Goal: Transaction & Acquisition: Book appointment/travel/reservation

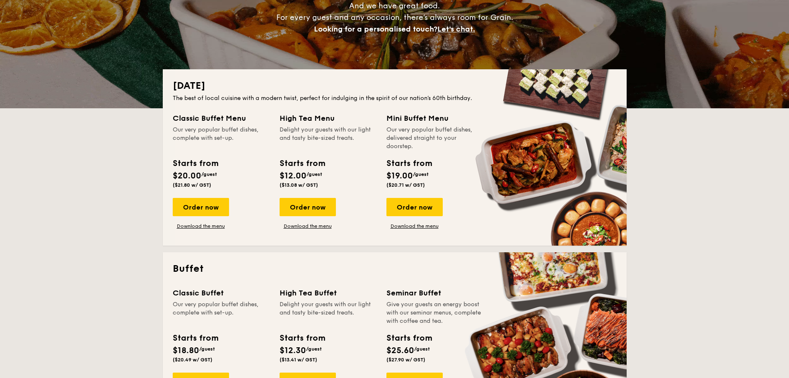
scroll to position [124, 0]
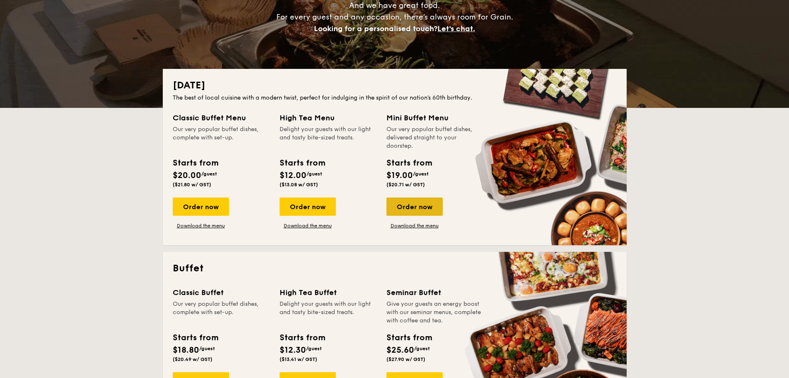
click at [401, 208] on div "Order now" at bounding box center [415, 206] width 56 height 18
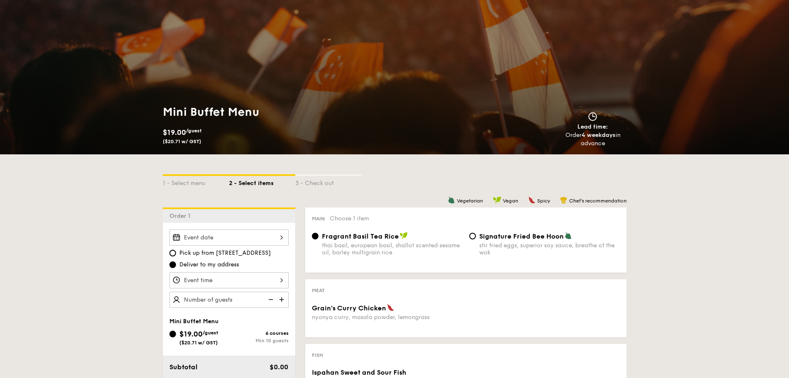
scroll to position [41, 0]
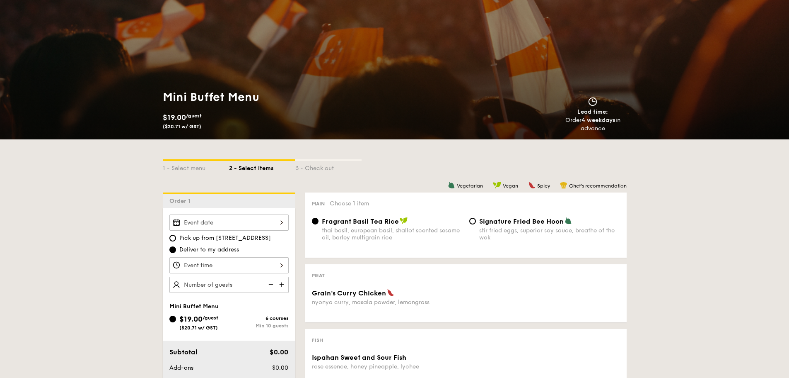
click at [230, 221] on div at bounding box center [228, 222] width 119 height 16
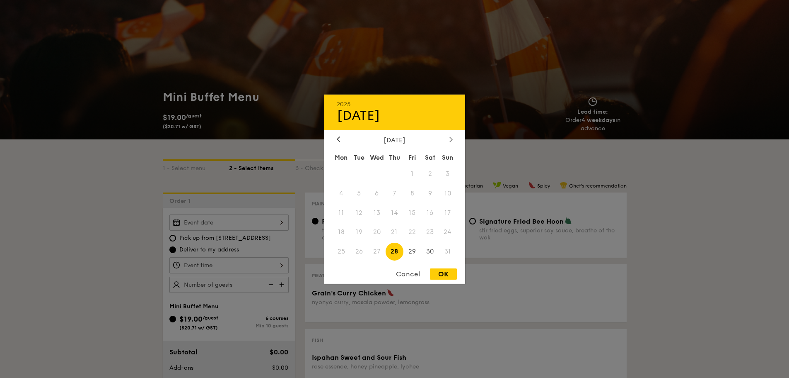
click at [451, 142] on div at bounding box center [451, 140] width 7 height 8
click at [338, 194] on span "8" at bounding box center [342, 193] width 18 height 18
click at [341, 194] on span "8" at bounding box center [342, 193] width 18 height 18
click at [223, 221] on div at bounding box center [394, 189] width 789 height 378
click at [248, 220] on div "2025 Aug [DATE] Tue Wed Thu Fri Sat Sun 1 2 3 4 5 6 7 8 9 10 11 12 13 14 15 16 …" at bounding box center [228, 222] width 119 height 16
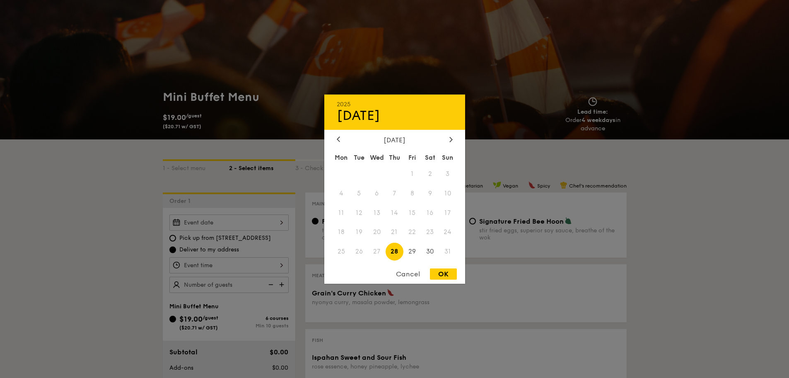
click at [450, 133] on div "2025 Aug [DATE] Tue Wed Thu Fri Sat Sun 1 2 3 4 5 6 7 8 9 10 11 12 13 14 15 16 …" at bounding box center [394, 188] width 141 height 189
click at [450, 138] on icon at bounding box center [451, 138] width 3 height 5
click at [451, 144] on div "[DATE] Mon Tue Wed Thu Fri Sat Sun 1 2 3 4 5 6 7 8 9 10 11 12 13 14 15 16 17 18…" at bounding box center [394, 199] width 141 height 126
click at [451, 142] on div at bounding box center [451, 140] width 7 height 8
click at [343, 140] on div "[DATE]" at bounding box center [395, 140] width 116 height 8
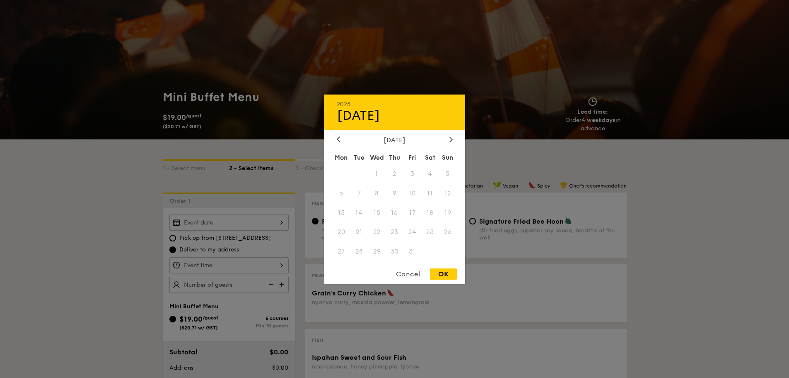
click at [343, 140] on div "[DATE]" at bounding box center [395, 140] width 116 height 8
drag, startPoint x: 65, startPoint y: 273, endPoint x: 121, endPoint y: 219, distance: 78.0
click at [66, 272] on div at bounding box center [394, 189] width 789 height 378
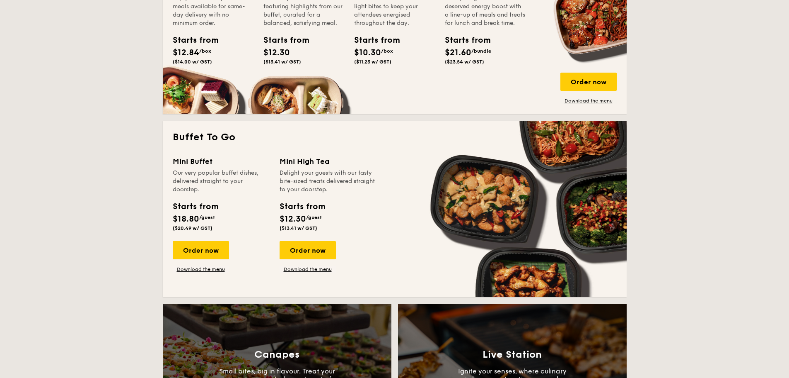
scroll to position [622, 0]
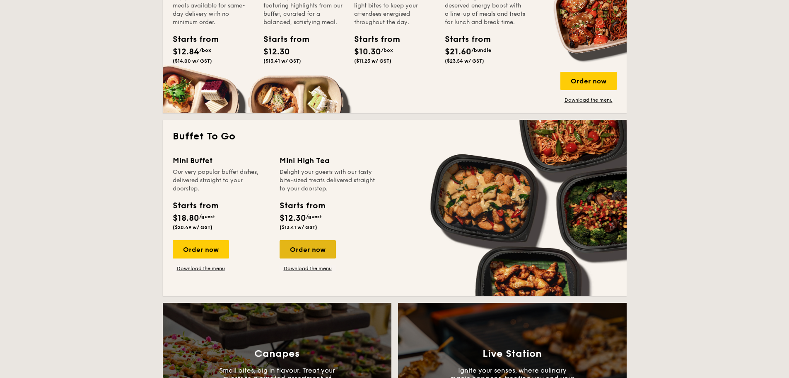
click at [315, 249] on div "Order now" at bounding box center [308, 249] width 56 height 18
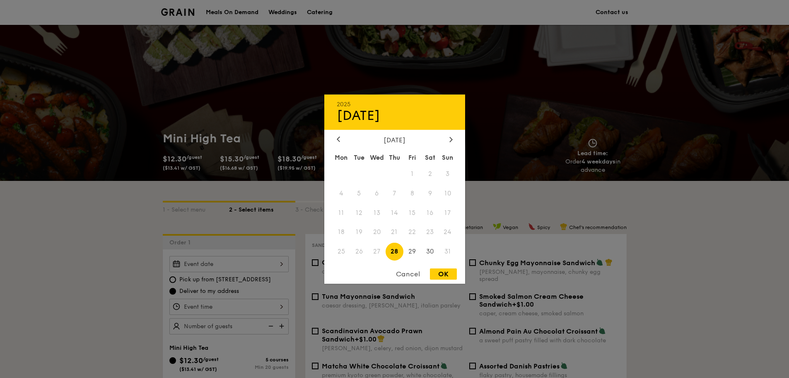
click at [227, 256] on div "2025 Aug [DATE] Tue Wed Thu Fri Sat Sun 1 2 3 4 5 6 7 8 9 10 11 12 13 14 15 16 …" at bounding box center [228, 264] width 119 height 16
click at [450, 137] on div at bounding box center [451, 140] width 7 height 8
click at [341, 174] on span "1" at bounding box center [342, 174] width 18 height 18
click at [439, 274] on div "OK" at bounding box center [443, 273] width 27 height 11
type input "[DATE]"
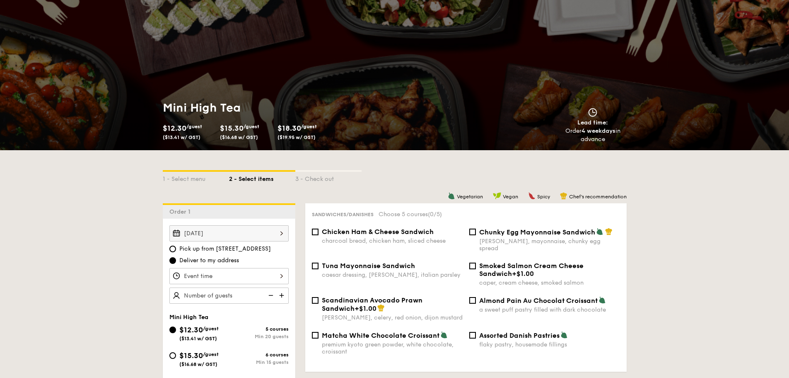
scroll to position [83, 0]
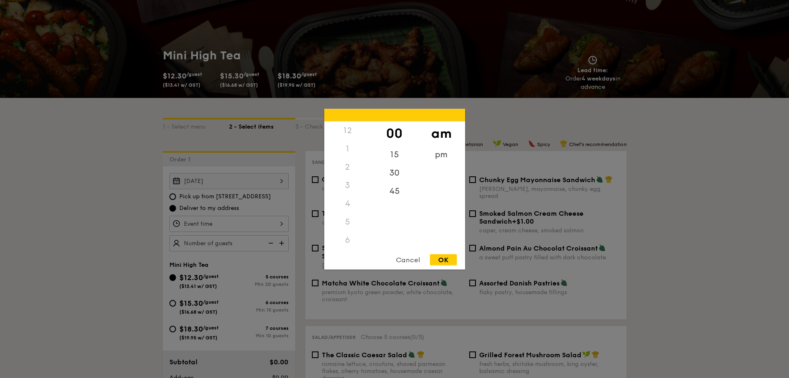
click at [262, 222] on div "12 1 2 3 4 5 6 7 8 9 10 11 00 15 30 45 am pm Cancel OK" at bounding box center [228, 223] width 119 height 16
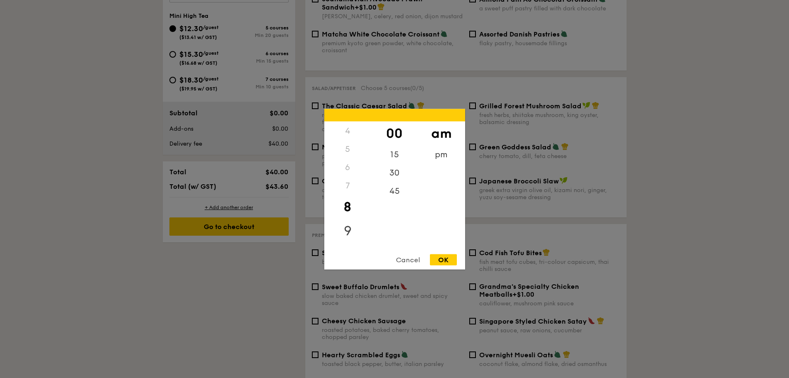
scroll to position [0, 0]
click at [443, 149] on div "pm" at bounding box center [441, 157] width 47 height 24
click at [352, 189] on div "3" at bounding box center [347, 188] width 47 height 24
click at [436, 261] on div "OK" at bounding box center [443, 259] width 27 height 11
type input "3:00PM"
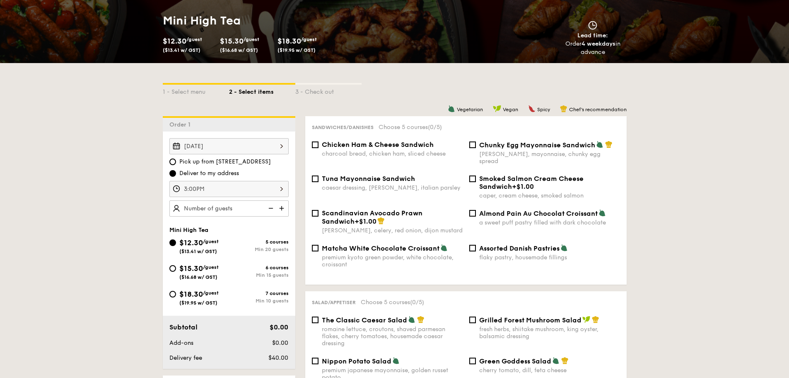
scroll to position [207, 0]
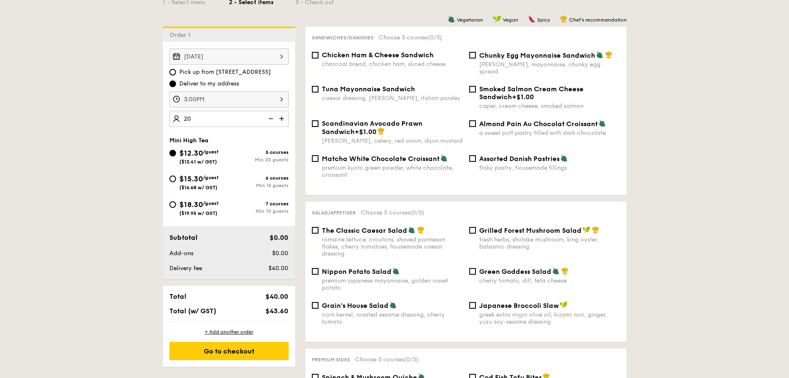
type input "20 guests"
click at [243, 138] on div "Mini High Tea" at bounding box center [228, 140] width 119 height 7
click at [475, 120] on input "Almond Pain Au Chocolat Croissant a sweet puff pastry filled with dark chocolate" at bounding box center [473, 123] width 7 height 7
checkbox input "true"
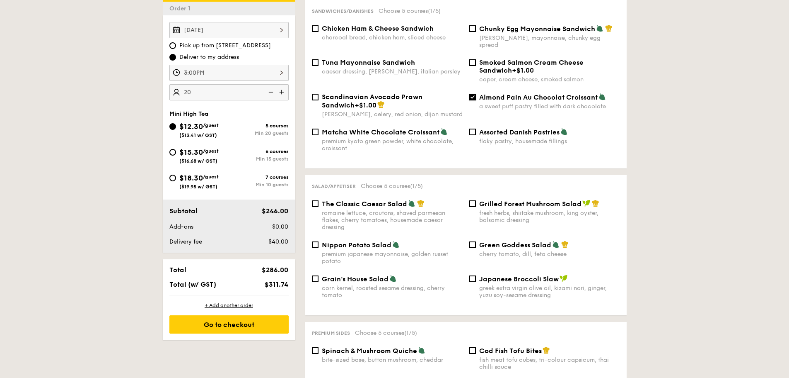
scroll to position [249, 0]
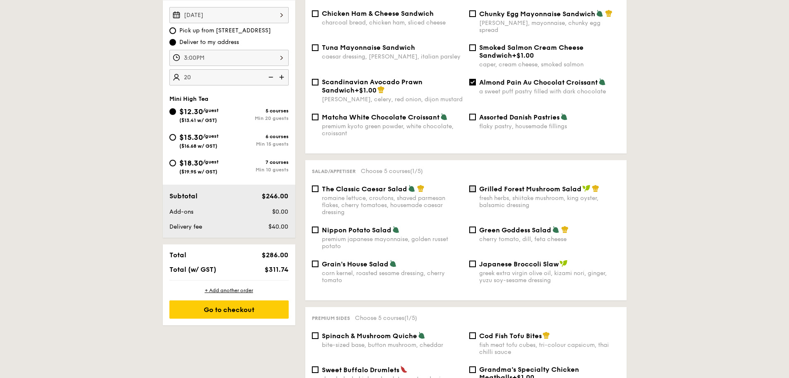
click at [474, 185] on input "Grilled Forest Mushroom Salad fresh herbs, shiitake mushroom, king oyster, bals…" at bounding box center [473, 188] width 7 height 7
checkbox input "true"
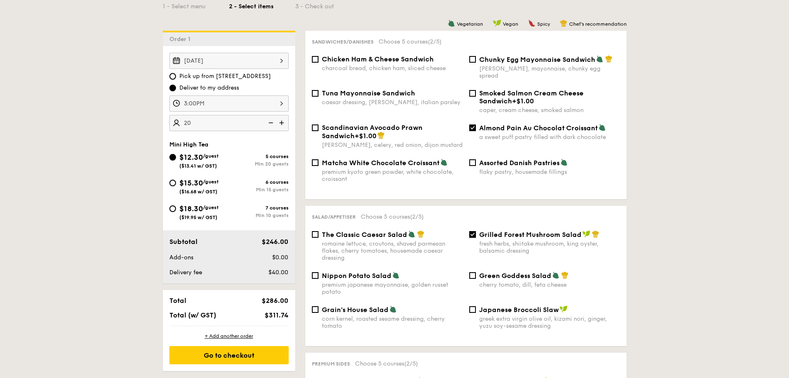
scroll to position [83, 0]
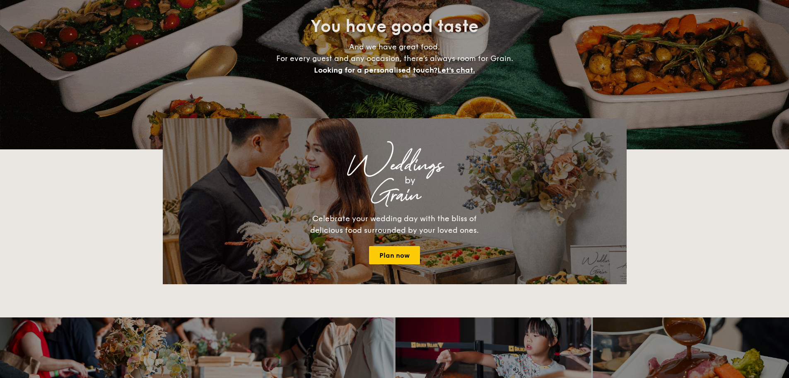
scroll to position [1528, 0]
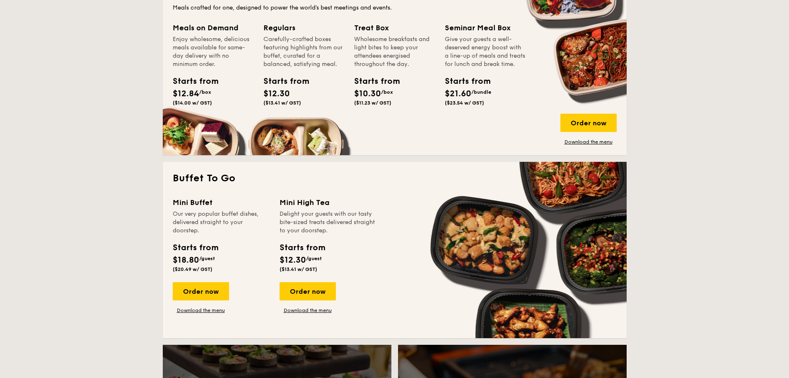
scroll to position [580, 0]
click at [193, 295] on div "Order now" at bounding box center [201, 290] width 56 height 18
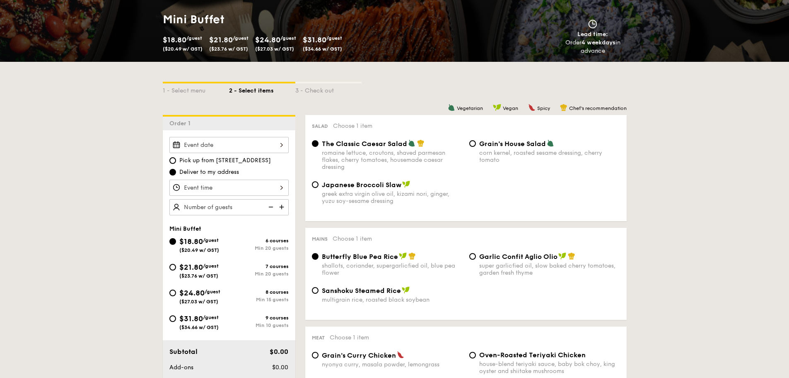
scroll to position [124, 0]
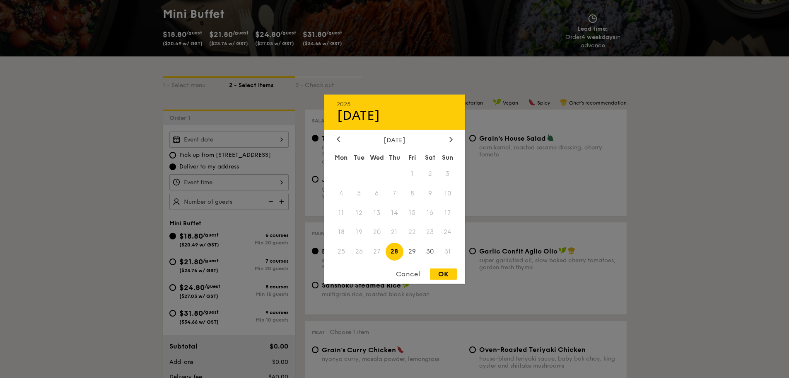
click at [215, 145] on div "2025 Aug [DATE] Tue Wed Thu Fri Sat Sun 1 2 3 4 5 6 7 8 9 10 11 12 13 14 15 16 …" at bounding box center [228, 139] width 119 height 16
drag, startPoint x: 453, startPoint y: 135, endPoint x: 450, endPoint y: 138, distance: 4.3
click at [451, 136] on div "2025 Aug [DATE] Tue Wed Thu Fri Sat Sun 1 2 3 4 5 6 7 8 9 10 11 12 13 14 15 16 …" at bounding box center [394, 188] width 141 height 189
click at [450, 139] on icon at bounding box center [451, 138] width 3 height 5
click at [346, 188] on span "8" at bounding box center [342, 193] width 18 height 18
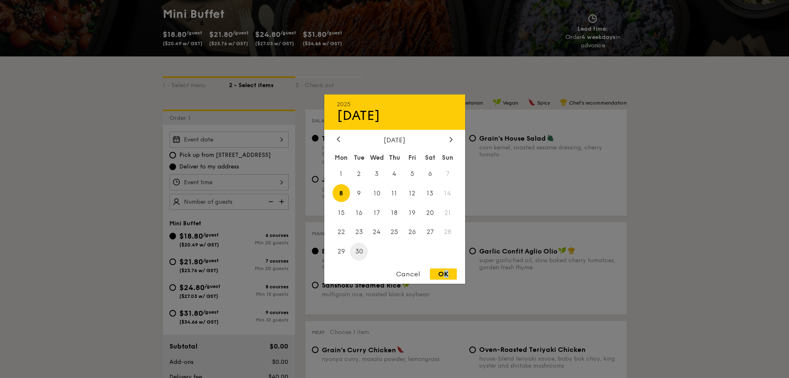
drag, startPoint x: 447, startPoint y: 273, endPoint x: 356, endPoint y: 245, distance: 94.6
click at [446, 274] on div "OK" at bounding box center [443, 273] width 27 height 11
type input "Sep 08, 2025"
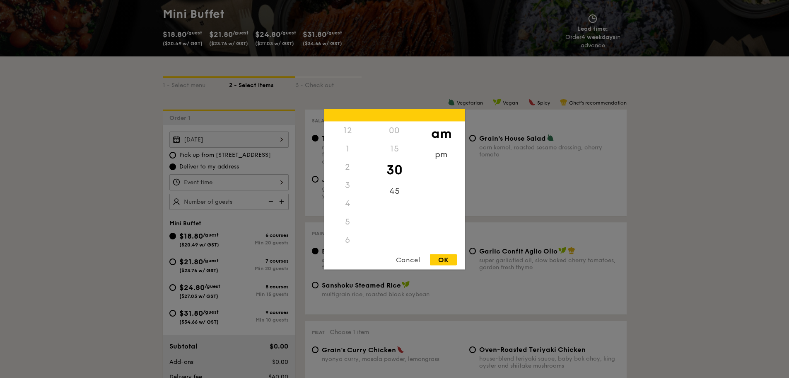
click at [221, 183] on div "12 1 2 3 4 5 6 7 8 9 10 11 00 15 30 45 am pm Cancel OK" at bounding box center [228, 182] width 119 height 16
click at [445, 160] on div "pm" at bounding box center [441, 157] width 47 height 24
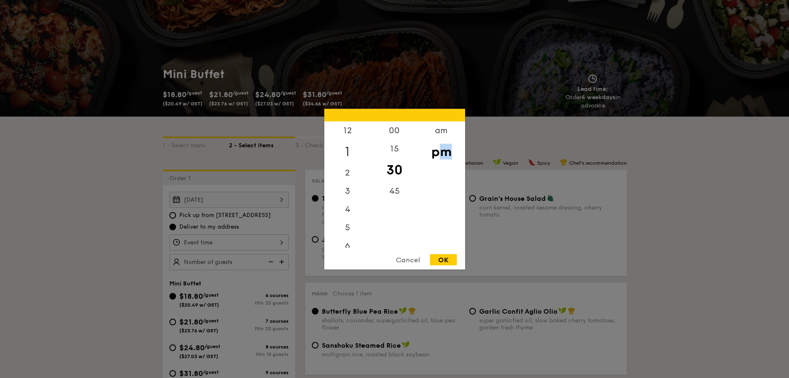
scroll to position [0, 0]
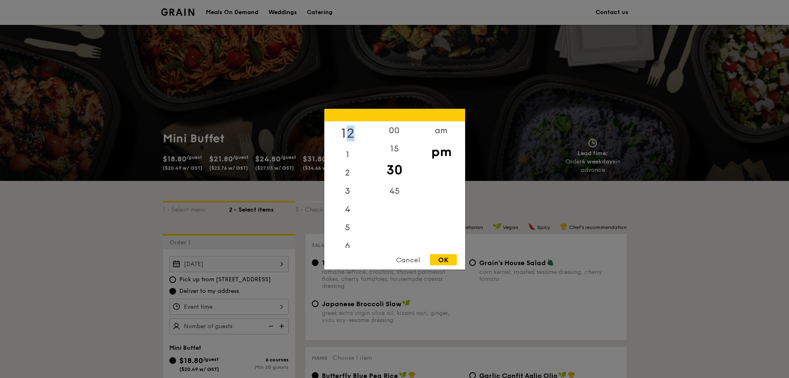
click at [349, 131] on div "12" at bounding box center [347, 133] width 47 height 24
click at [391, 132] on div "00" at bounding box center [394, 133] width 47 height 24
click at [437, 259] on div "OK" at bounding box center [443, 259] width 27 height 11
type input "12:00PM"
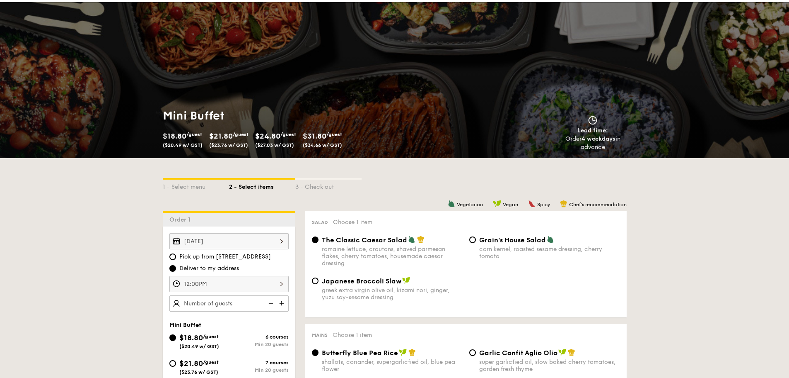
scroll to position [41, 0]
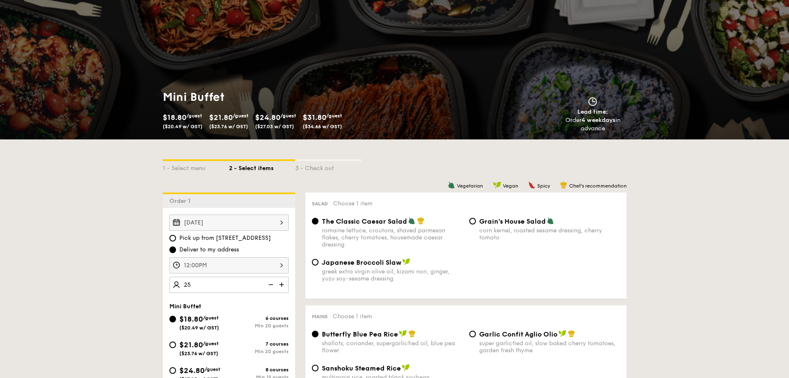
type input "25 guests"
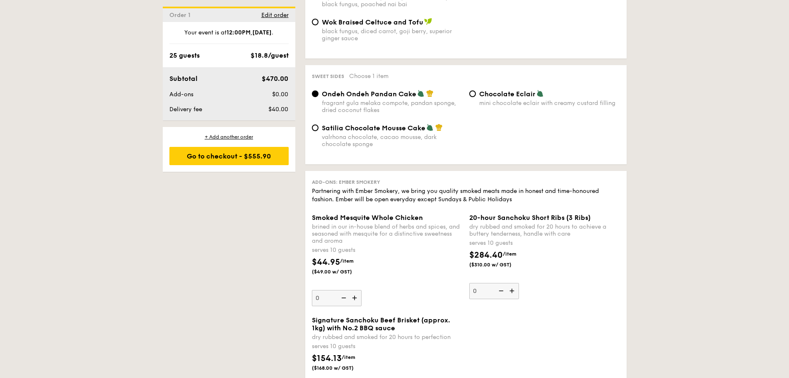
scroll to position [746, 0]
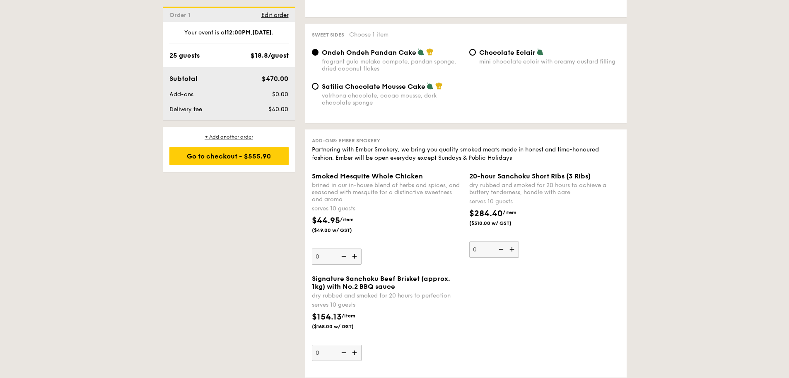
click at [357, 254] on img at bounding box center [355, 256] width 12 height 16
click at [357, 254] on input "0" at bounding box center [337, 256] width 50 height 16
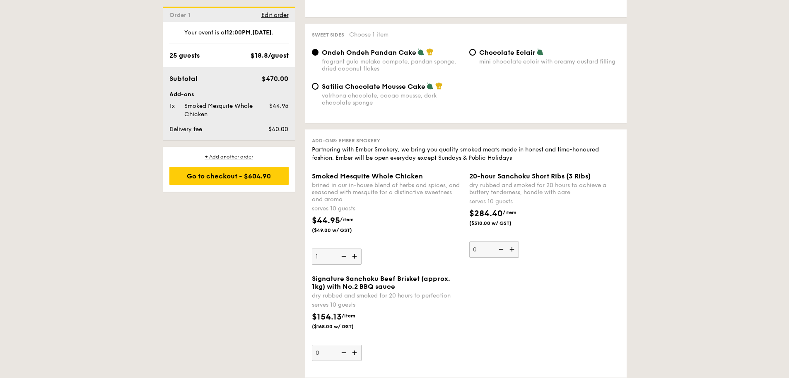
click at [358, 255] on img at bounding box center [355, 256] width 12 height 16
click at [358, 255] on input "1" at bounding box center [337, 256] width 50 height 16
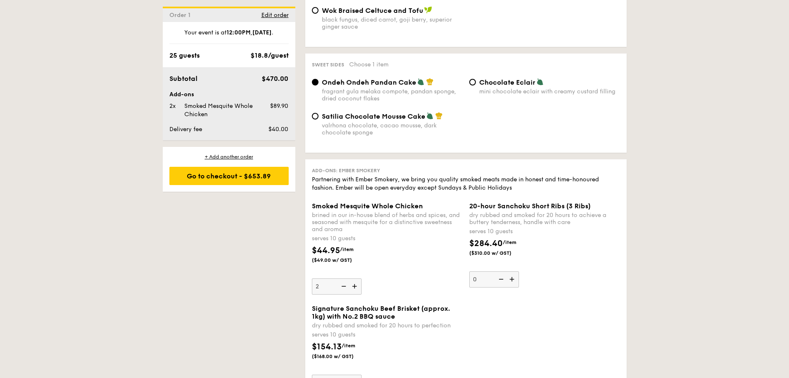
scroll to position [829, 0]
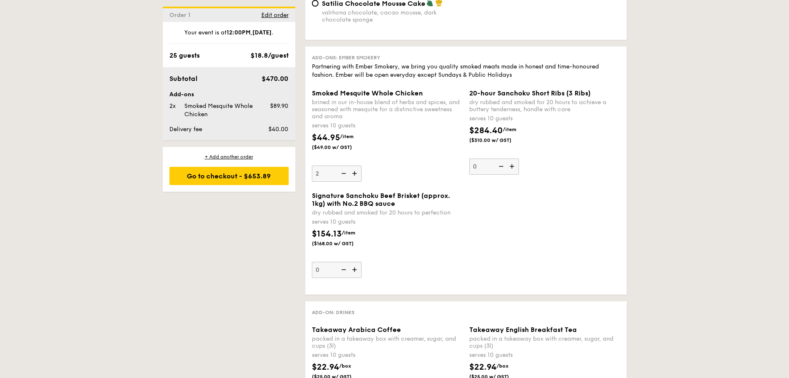
click at [344, 172] on img at bounding box center [343, 173] width 12 height 16
click at [344, 172] on input "2" at bounding box center [337, 173] width 50 height 16
click at [344, 172] on img at bounding box center [343, 173] width 12 height 16
click at [344, 172] on input "1" at bounding box center [337, 173] width 50 height 16
type input "0"
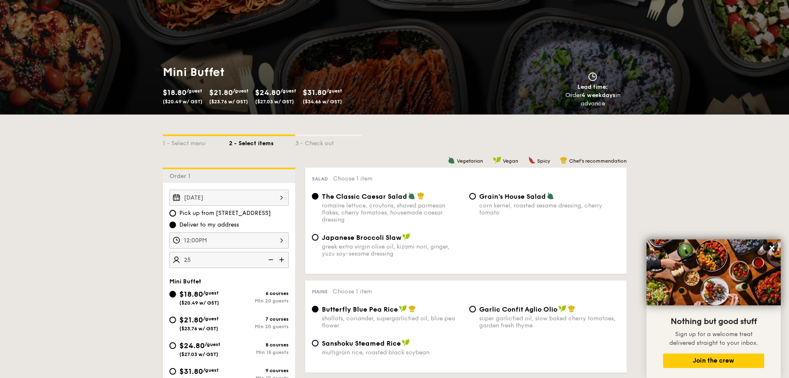
scroll to position [166, 0]
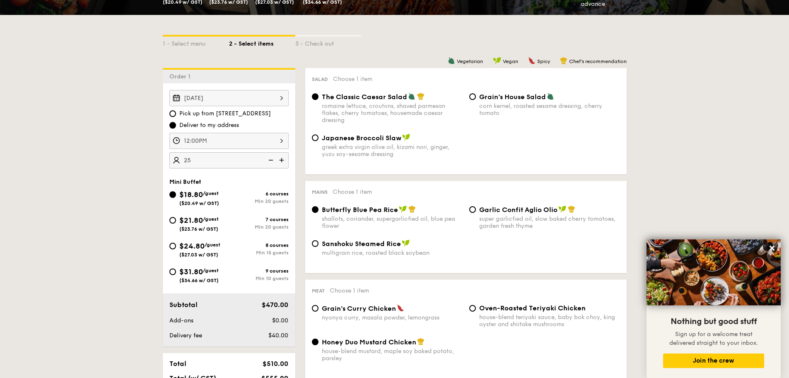
click at [199, 222] on span "$21.80" at bounding box center [191, 219] width 24 height 9
click at [175, 221] on input "$21.80 /guest ($23.76 w/ GST) 7 courses Min 20 guests" at bounding box center [172, 220] width 7 height 7
radio input "true"
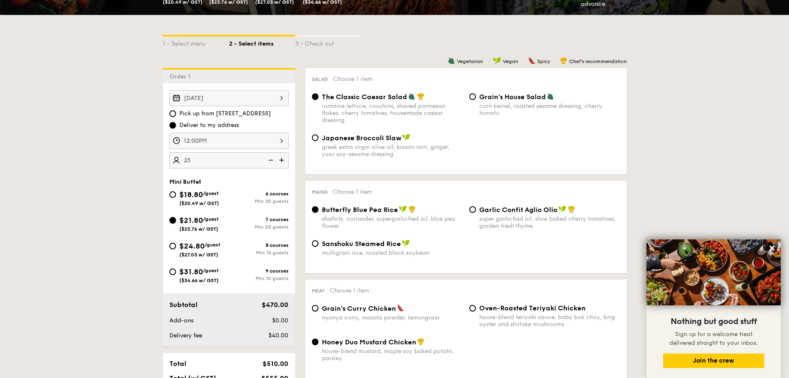
radio input "false"
radio input "true"
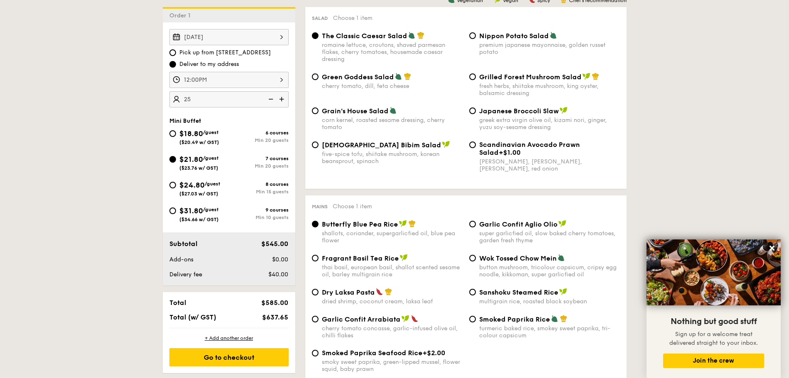
scroll to position [207, 0]
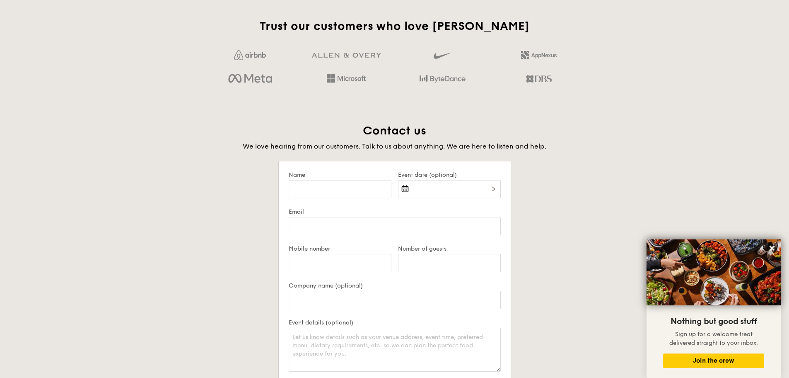
scroll to position [1486, 0]
